Goal: Task Accomplishment & Management: Use online tool/utility

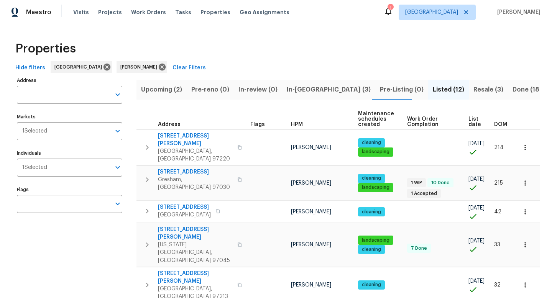
click at [168, 97] on button "Upcoming (2)" at bounding box center [162, 90] width 50 height 20
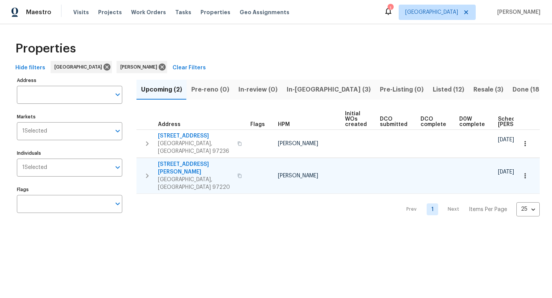
click at [237, 174] on icon "button" at bounding box center [239, 176] width 5 height 5
click at [524, 172] on icon "button" at bounding box center [526, 176] width 8 height 8
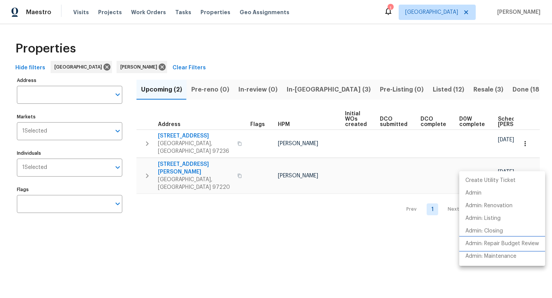
click at [489, 239] on li "Admin: Repair Budget Review" at bounding box center [503, 244] width 86 height 13
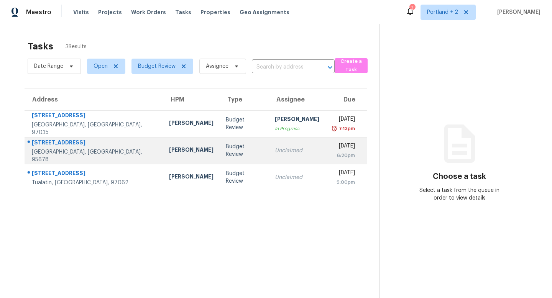
click at [226, 153] on div "Budget Review" at bounding box center [244, 150] width 36 height 15
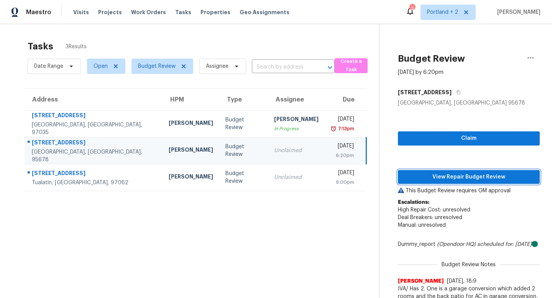
click at [473, 177] on span "View Repair Budget Review" at bounding box center [469, 178] width 130 height 10
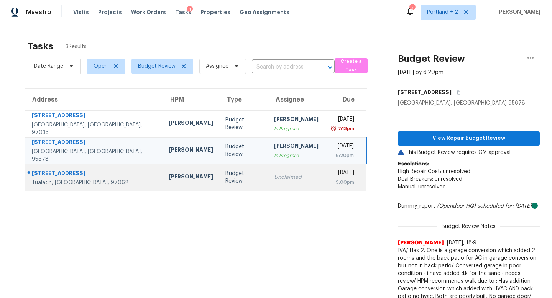
click at [169, 174] on div "[PERSON_NAME]" at bounding box center [191, 178] width 44 height 10
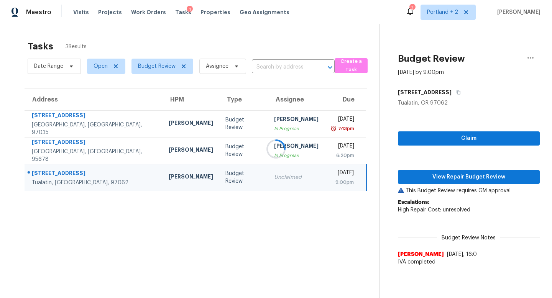
click at [458, 176] on div at bounding box center [276, 149] width 552 height 298
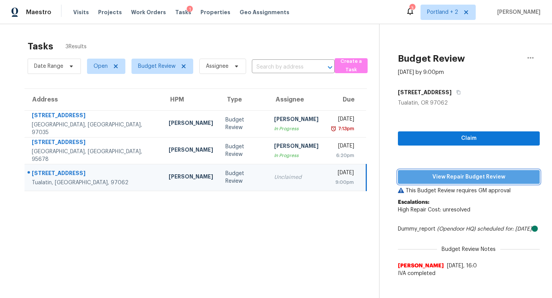
click at [458, 176] on span "View Repair Budget Review" at bounding box center [469, 178] width 130 height 10
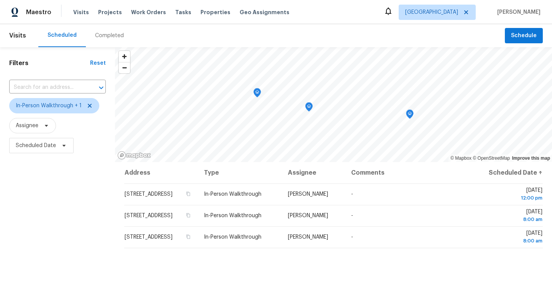
scroll to position [33, 0]
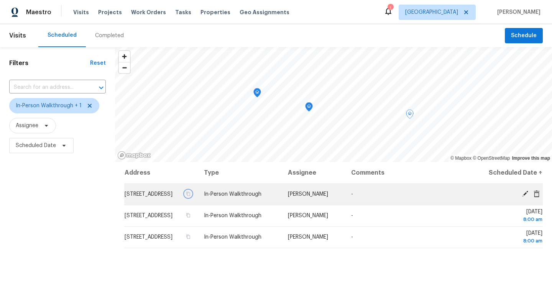
click at [191, 196] on icon "button" at bounding box center [189, 194] width 4 height 4
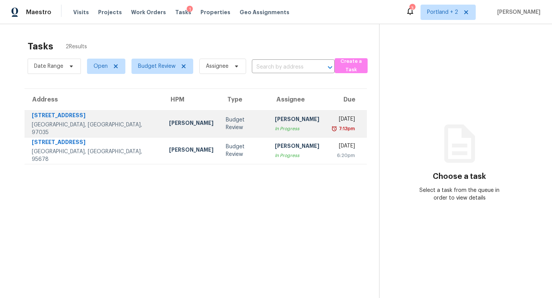
click at [169, 120] on div "[PERSON_NAME]" at bounding box center [191, 124] width 44 height 10
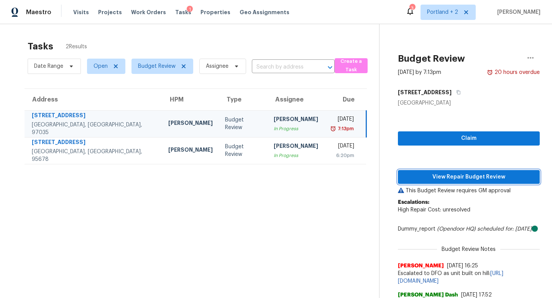
click at [476, 179] on span "View Repair Budget Review" at bounding box center [469, 178] width 130 height 10
